Goal: Task Accomplishment & Management: Use online tool/utility

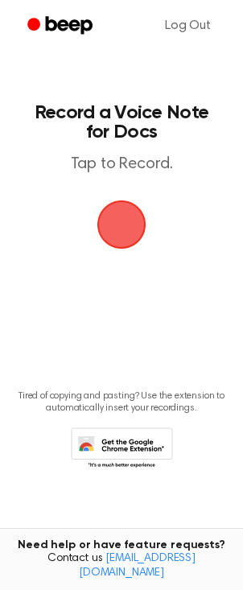
click at [125, 233] on span "button" at bounding box center [121, 224] width 62 height 62
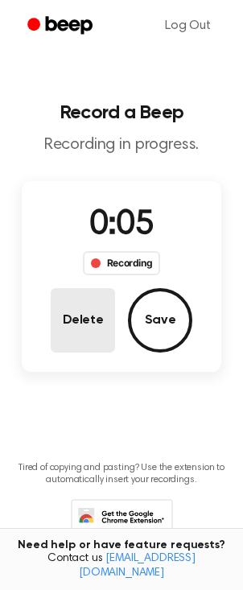
click at [86, 324] on button "Delete" at bounding box center [83, 320] width 64 height 64
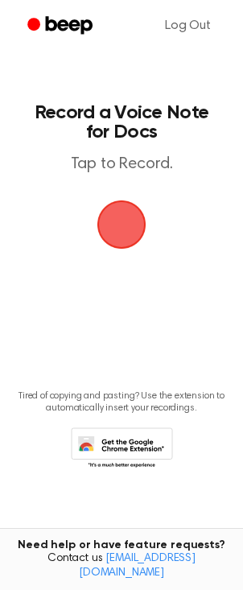
click at [111, 230] on span "button" at bounding box center [121, 224] width 77 height 77
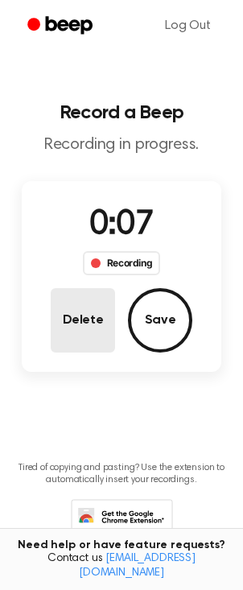
click at [69, 323] on button "Delete" at bounding box center [83, 320] width 64 height 64
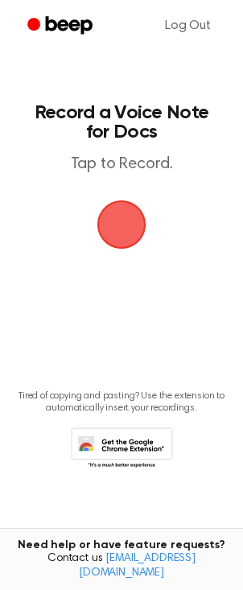
click at [124, 224] on span "button" at bounding box center [121, 224] width 64 height 64
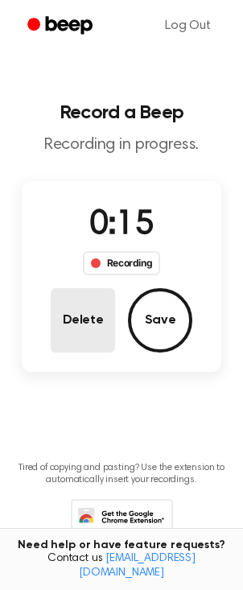
click at [82, 330] on button "Delete" at bounding box center [83, 320] width 64 height 64
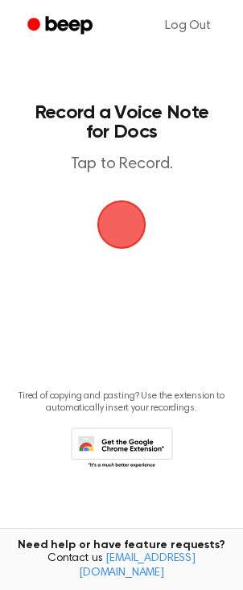
click at [128, 226] on span "button" at bounding box center [122, 225] width 66 height 66
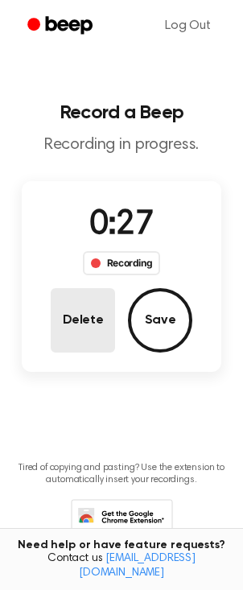
click at [72, 328] on button "Delete" at bounding box center [83, 320] width 64 height 64
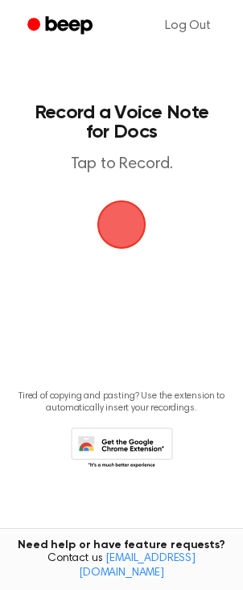
click at [116, 229] on span "button" at bounding box center [122, 225] width 52 height 52
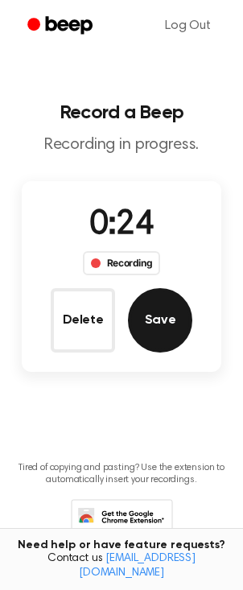
click at [157, 323] on button "Save" at bounding box center [160, 320] width 64 height 64
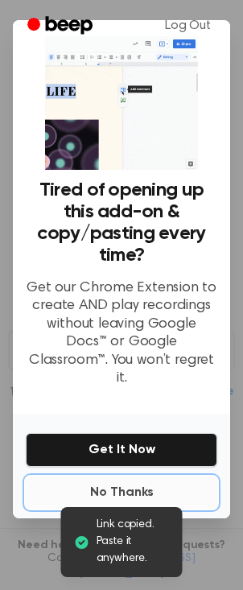
click at [129, 482] on button "No Thanks" at bounding box center [122, 492] width 192 height 32
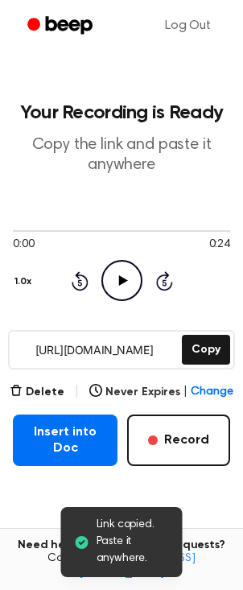
click at [125, 286] on icon "Play Audio" at bounding box center [121, 280] width 41 height 41
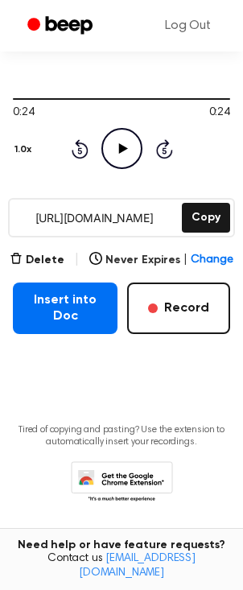
scroll to position [85, 0]
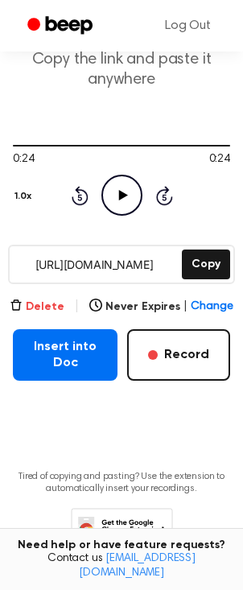
click at [47, 305] on button "Delete" at bounding box center [37, 307] width 55 height 17
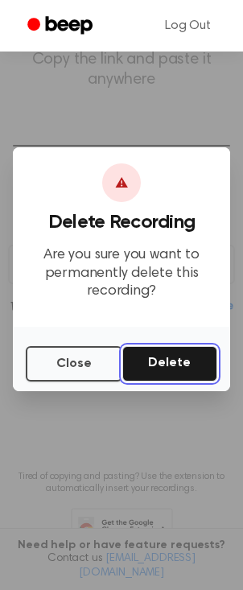
click at [194, 365] on button "Delete" at bounding box center [169, 363] width 95 height 35
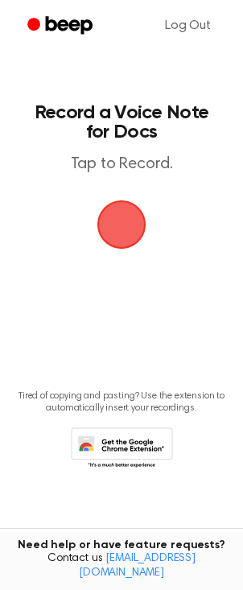
click at [122, 233] on span "button" at bounding box center [122, 225] width 58 height 58
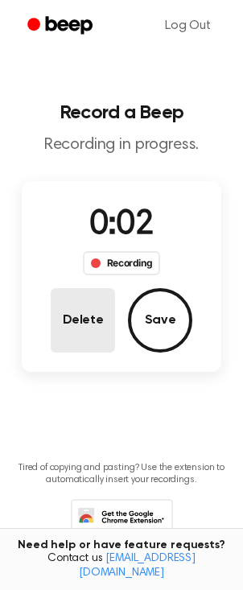
click at [92, 315] on button "Delete" at bounding box center [83, 320] width 64 height 64
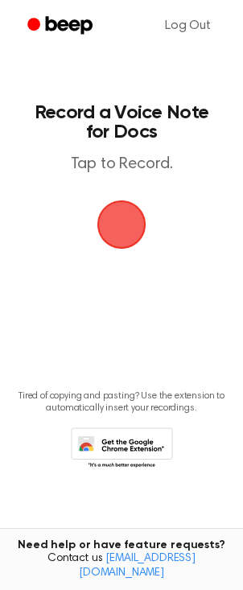
click at [117, 220] on span "button" at bounding box center [122, 225] width 52 height 52
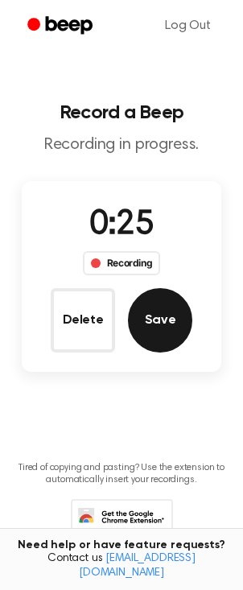
click at [164, 328] on button "Save" at bounding box center [160, 320] width 64 height 64
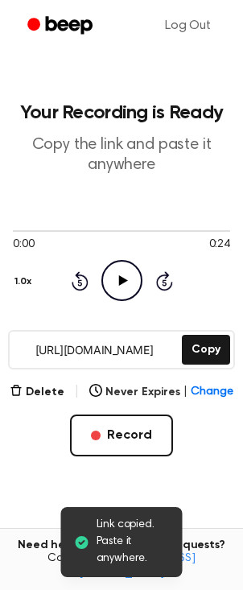
click at [122, 278] on icon at bounding box center [122, 280] width 9 height 10
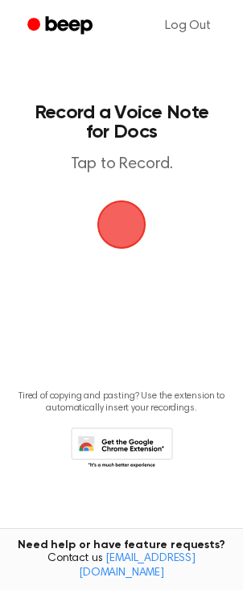
click at [126, 226] on span "button" at bounding box center [121, 224] width 89 height 89
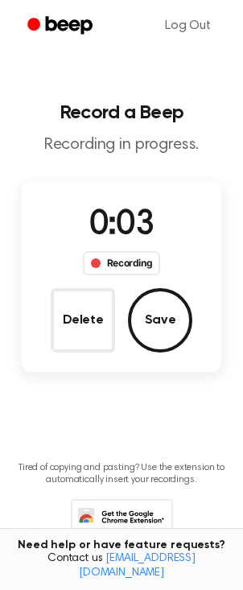
click at [66, 298] on button "Delete" at bounding box center [83, 320] width 64 height 64
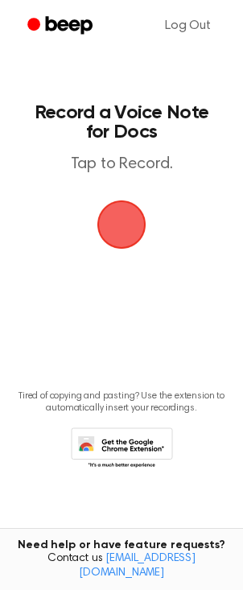
click at [122, 227] on span "button" at bounding box center [121, 224] width 49 height 49
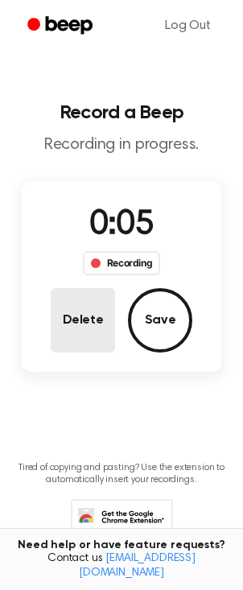
click at [93, 323] on button "Delete" at bounding box center [83, 320] width 64 height 64
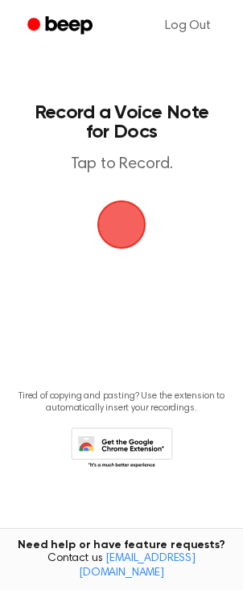
click at [126, 226] on span "button" at bounding box center [122, 225] width 60 height 60
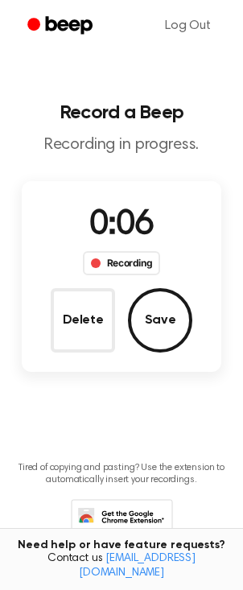
click at [68, 307] on button "Delete" at bounding box center [83, 320] width 64 height 64
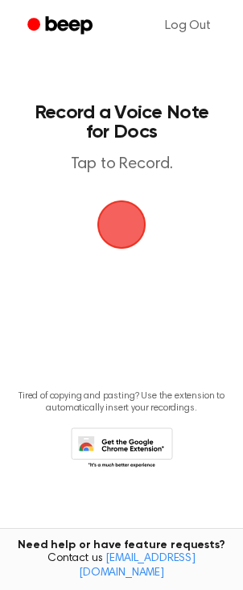
click at [119, 241] on span "button" at bounding box center [122, 225] width 52 height 52
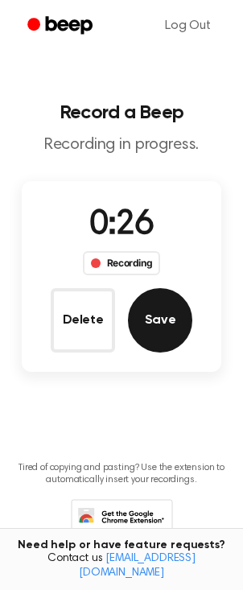
click at [149, 325] on button "Save" at bounding box center [160, 320] width 64 height 64
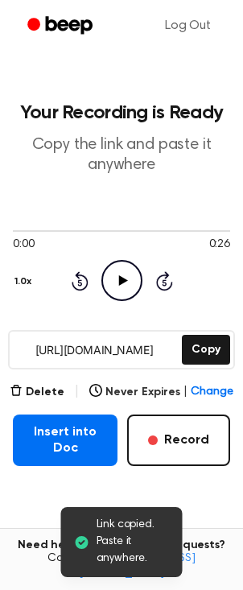
click at [122, 277] on icon "Play Audio" at bounding box center [121, 280] width 41 height 41
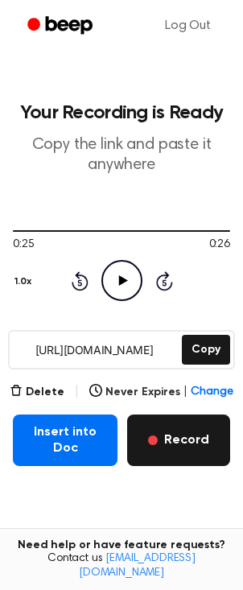
click at [195, 447] on button "Record" at bounding box center [178, 439] width 103 height 51
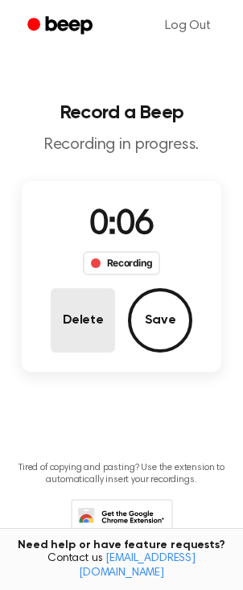
click at [53, 299] on button "Delete" at bounding box center [83, 320] width 64 height 64
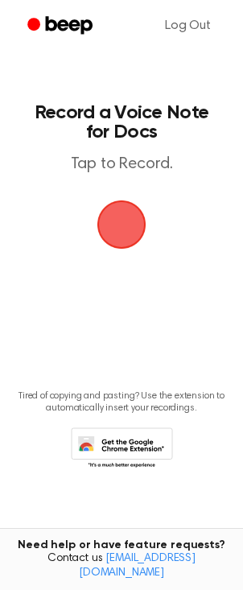
click at [116, 233] on span "button" at bounding box center [121, 224] width 55 height 55
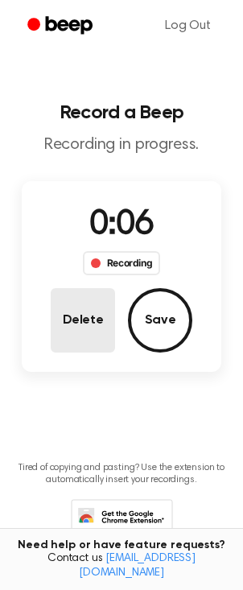
click at [70, 320] on button "Delete" at bounding box center [83, 320] width 64 height 64
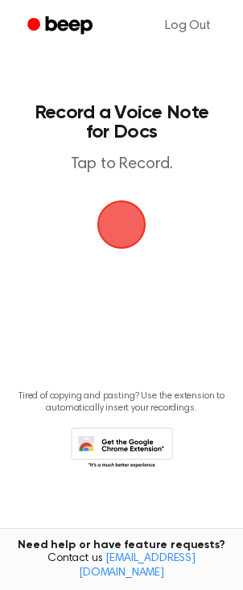
click at [128, 229] on span "button" at bounding box center [121, 224] width 49 height 49
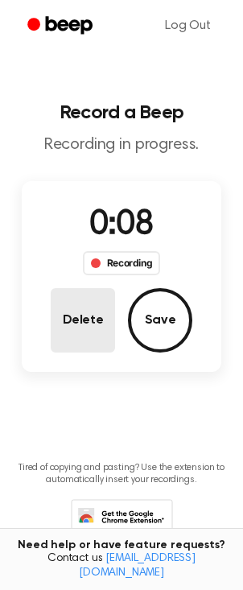
click at [72, 322] on button "Delete" at bounding box center [83, 320] width 64 height 64
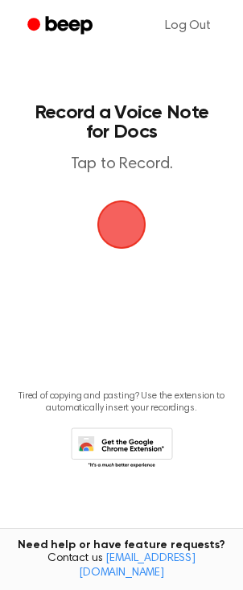
click at [125, 223] on span "button" at bounding box center [122, 225] width 52 height 52
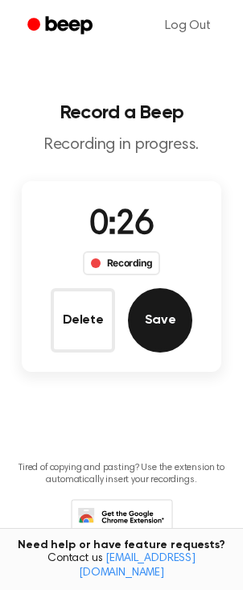
click at [149, 323] on button "Save" at bounding box center [160, 320] width 64 height 64
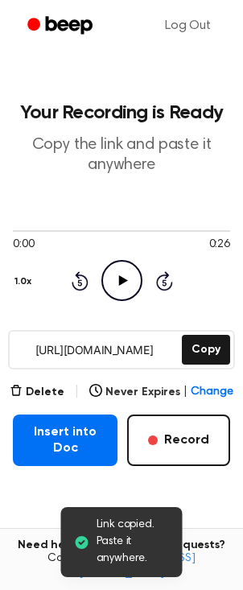
click at [118, 286] on icon "Play Audio" at bounding box center [121, 280] width 41 height 41
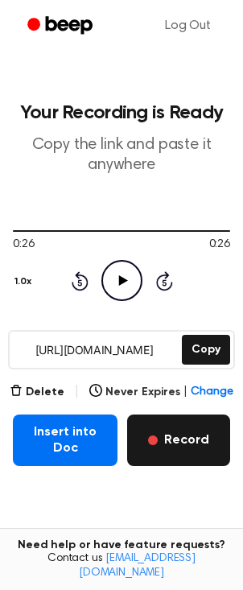
click at [184, 448] on button "Record" at bounding box center [178, 439] width 103 height 51
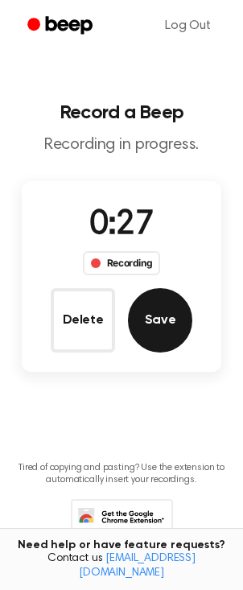
click at [151, 311] on button "Save" at bounding box center [160, 320] width 64 height 64
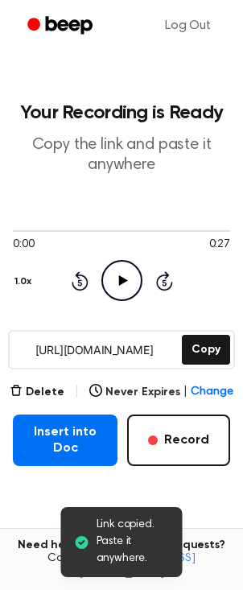
click at [121, 277] on icon at bounding box center [122, 280] width 9 height 10
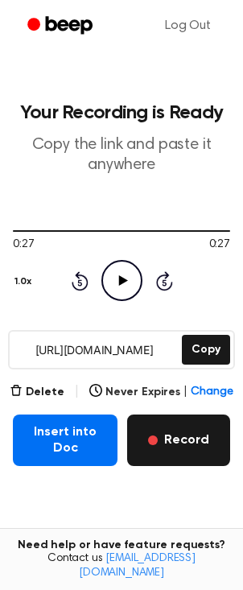
click at [178, 447] on button "Record" at bounding box center [178, 439] width 103 height 51
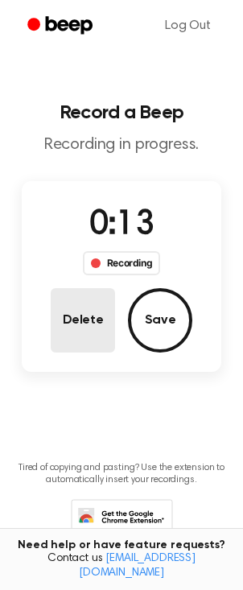
click at [100, 316] on button "Delete" at bounding box center [83, 320] width 64 height 64
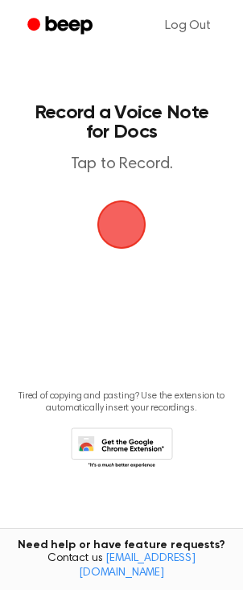
click at [128, 238] on span "button" at bounding box center [121, 224] width 55 height 55
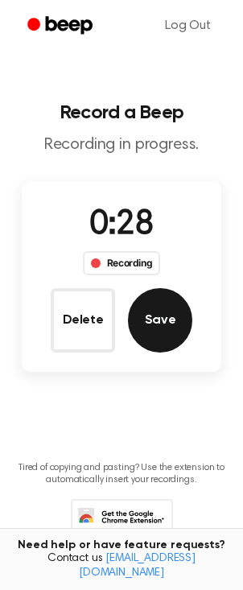
click at [161, 333] on button "Save" at bounding box center [160, 320] width 64 height 64
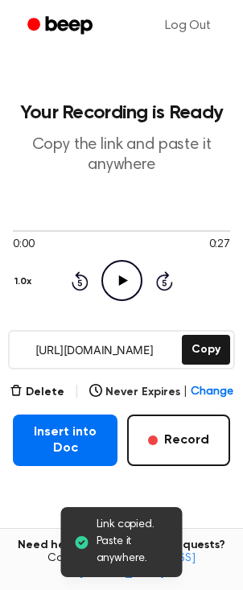
click at [122, 274] on icon "Play Audio" at bounding box center [121, 280] width 41 height 41
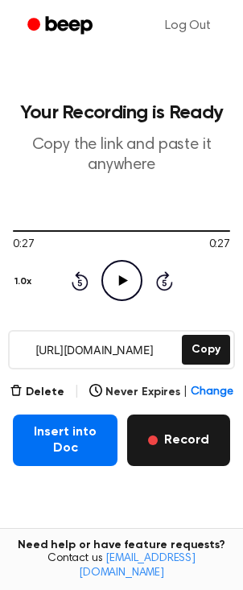
click at [186, 443] on button "Record" at bounding box center [178, 439] width 103 height 51
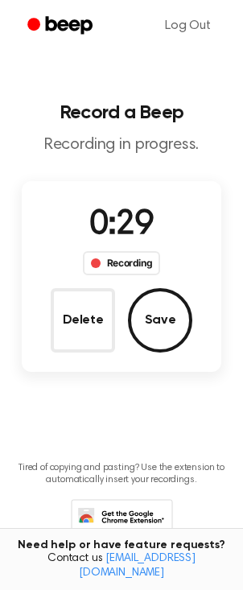
drag, startPoint x: 161, startPoint y: 333, endPoint x: 161, endPoint y: 324, distance: 8.9
click at [160, 327] on button "Save" at bounding box center [160, 320] width 64 height 64
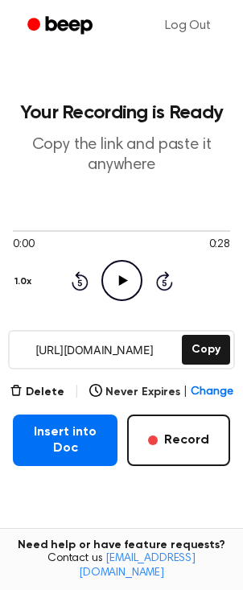
click at [117, 286] on icon "Play Audio" at bounding box center [121, 280] width 41 height 41
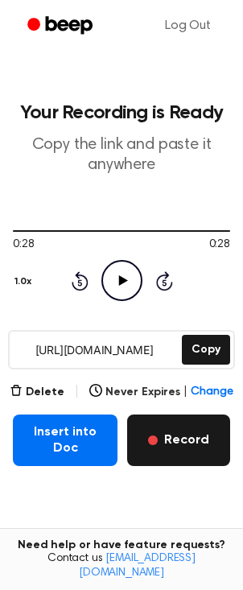
click at [196, 440] on button "Record" at bounding box center [178, 439] width 103 height 51
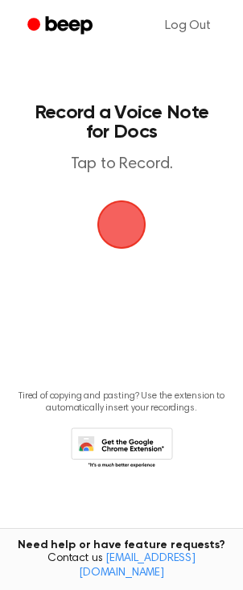
click at [126, 228] on span "button" at bounding box center [121, 224] width 45 height 45
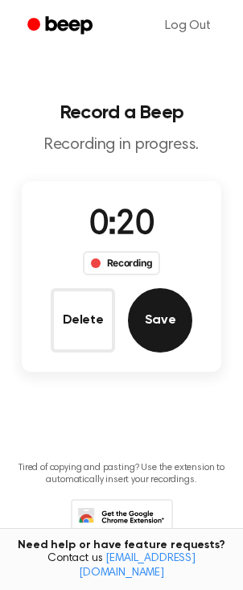
click at [155, 333] on button "Save" at bounding box center [160, 320] width 64 height 64
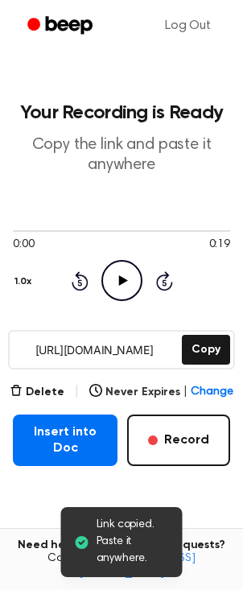
click at [117, 275] on icon "Play Audio" at bounding box center [121, 280] width 41 height 41
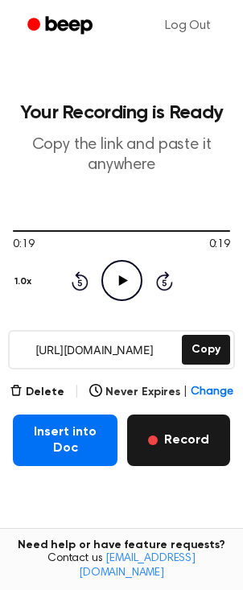
click at [179, 447] on button "Record" at bounding box center [178, 439] width 103 height 51
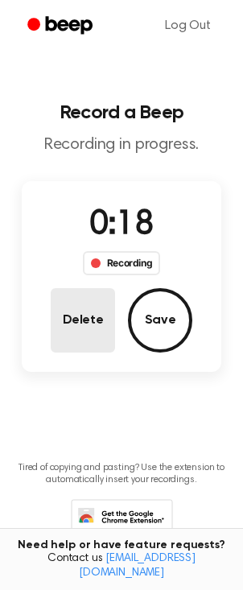
click at [73, 333] on button "Delete" at bounding box center [83, 320] width 64 height 64
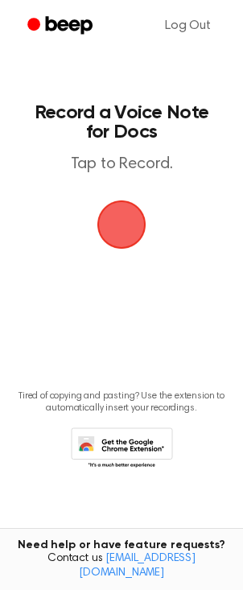
click at [124, 237] on span "button" at bounding box center [121, 224] width 45 height 45
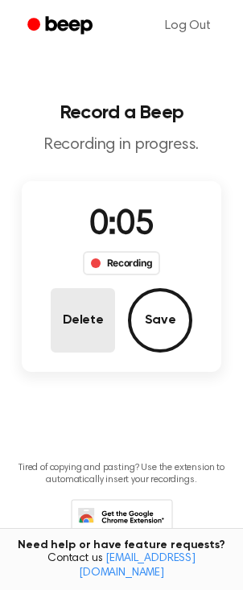
click at [79, 321] on button "Delete" at bounding box center [83, 320] width 64 height 64
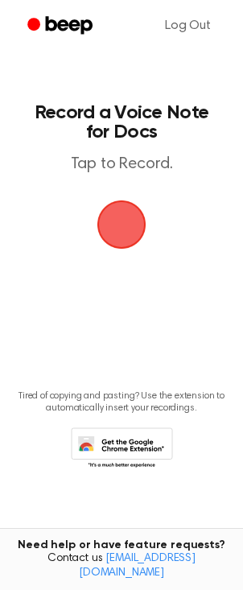
click at [118, 231] on span "button" at bounding box center [121, 224] width 45 height 45
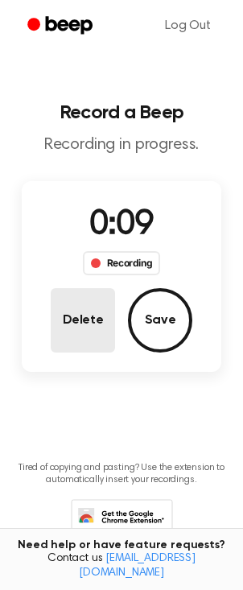
click at [79, 324] on button "Delete" at bounding box center [83, 320] width 64 height 64
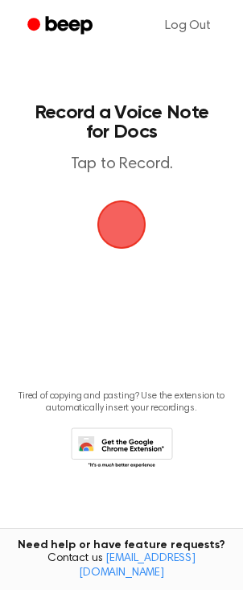
click at [113, 234] on span "button" at bounding box center [121, 224] width 49 height 49
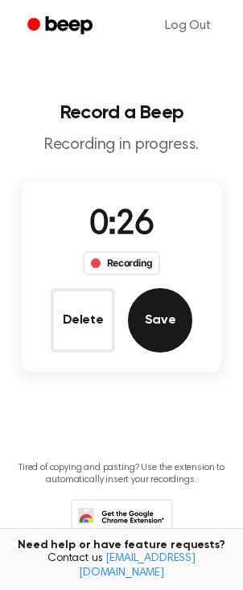
click at [159, 333] on button "Save" at bounding box center [160, 320] width 64 height 64
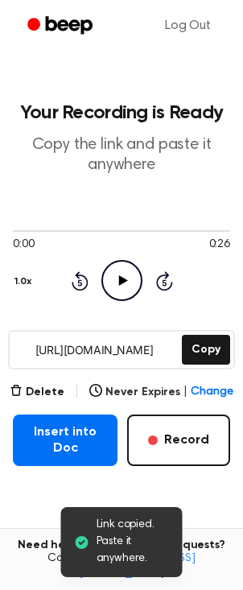
click at [120, 282] on icon at bounding box center [122, 280] width 9 height 10
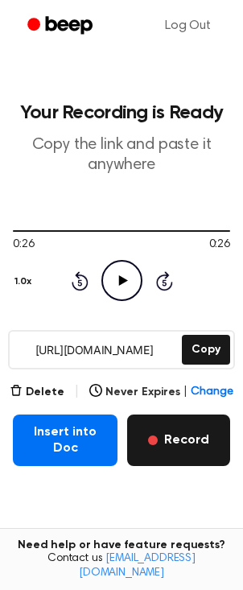
click at [188, 444] on button "Record" at bounding box center [178, 439] width 103 height 51
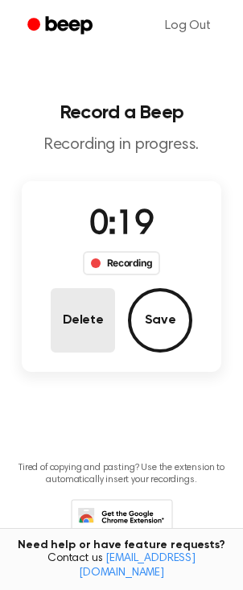
click at [89, 326] on button "Delete" at bounding box center [83, 320] width 64 height 64
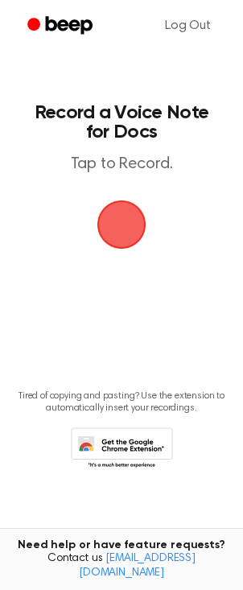
click at [125, 219] on span "button" at bounding box center [121, 224] width 45 height 45
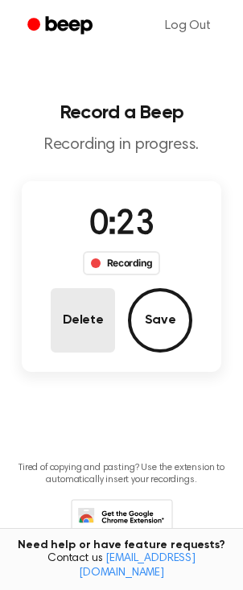
click at [98, 325] on button "Delete" at bounding box center [83, 320] width 64 height 64
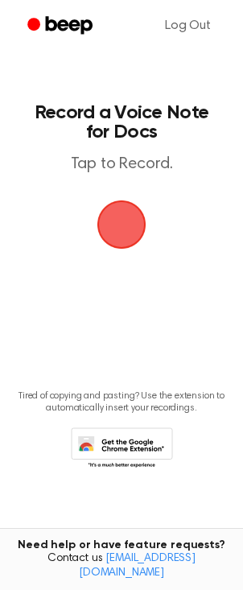
click at [119, 235] on span "button" at bounding box center [121, 224] width 45 height 45
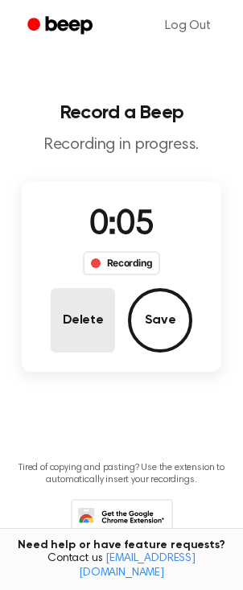
click at [84, 329] on button "Delete" at bounding box center [83, 320] width 64 height 64
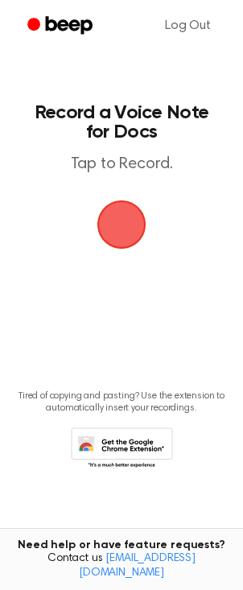
click at [117, 232] on span "button" at bounding box center [121, 224] width 45 height 45
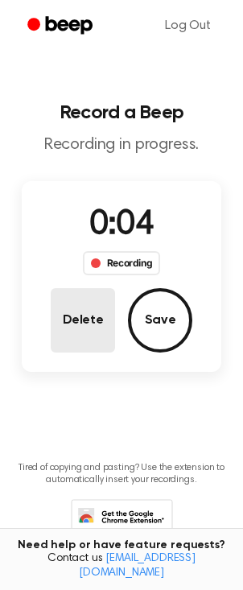
click at [72, 311] on button "Delete" at bounding box center [83, 320] width 64 height 64
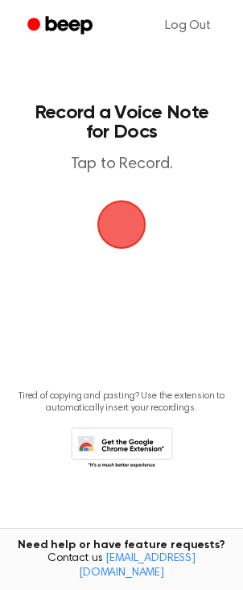
click at [124, 229] on span "button" at bounding box center [121, 224] width 45 height 45
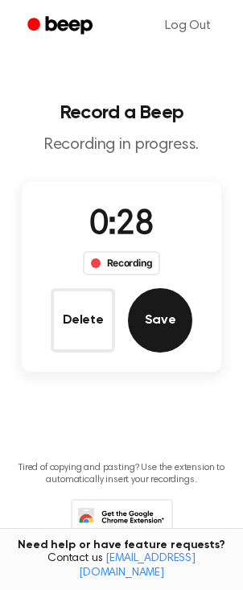
click at [152, 327] on button "Save" at bounding box center [160, 320] width 64 height 64
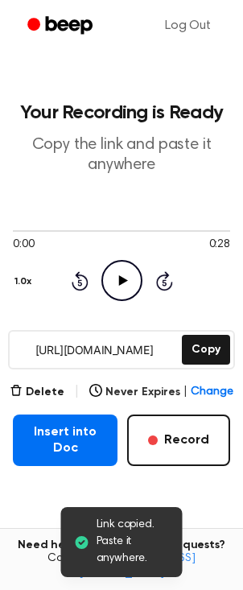
click at [119, 284] on icon at bounding box center [122, 280] width 9 height 10
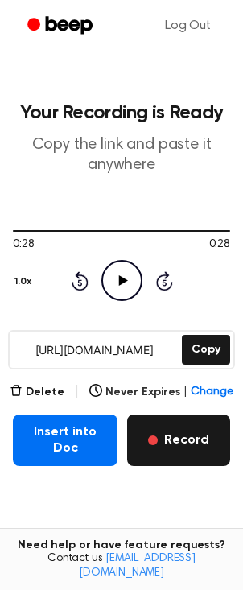
click at [188, 443] on button "Record" at bounding box center [178, 439] width 103 height 51
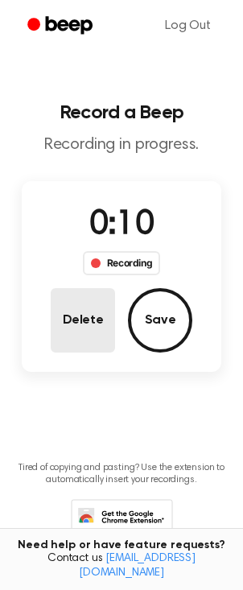
click at [77, 307] on button "Delete" at bounding box center [83, 320] width 64 height 64
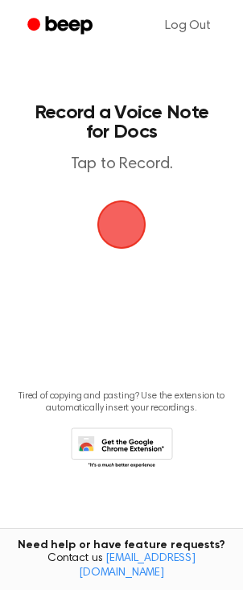
click at [119, 232] on span "button" at bounding box center [121, 224] width 45 height 45
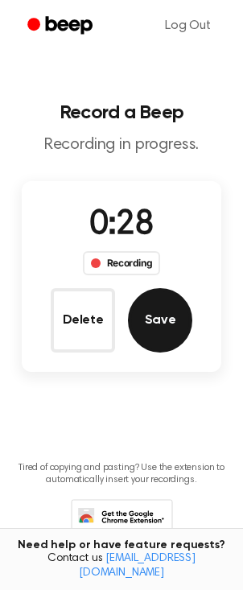
click at [150, 338] on button "Save" at bounding box center [160, 320] width 64 height 64
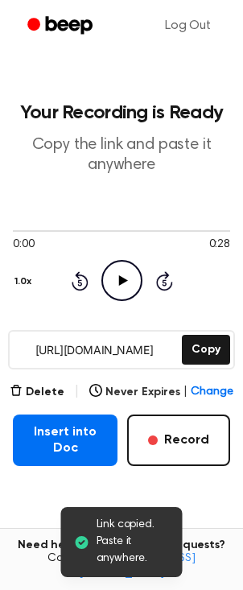
click at [132, 279] on icon "Play Audio" at bounding box center [121, 280] width 41 height 41
